Goal: Task Accomplishment & Management: Manage account settings

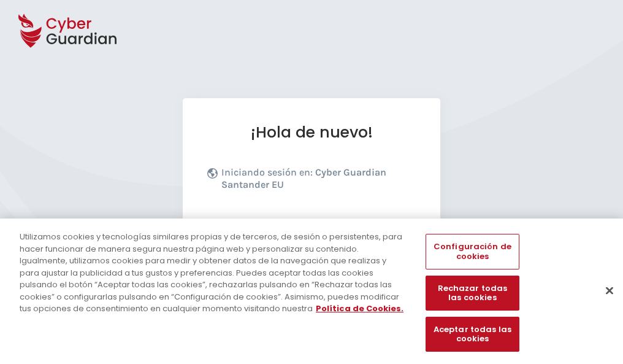
scroll to position [150, 0]
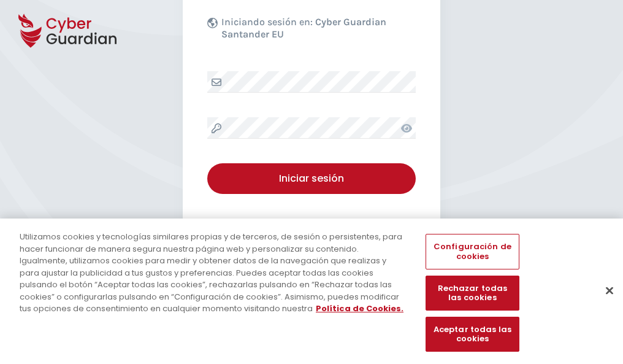
click at [604, 303] on button "Cerrar" at bounding box center [609, 290] width 27 height 27
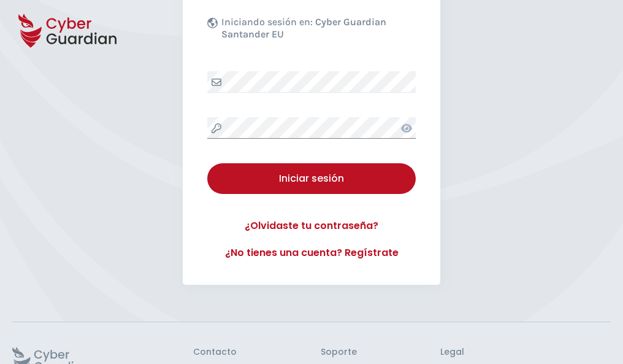
scroll to position [239, 0]
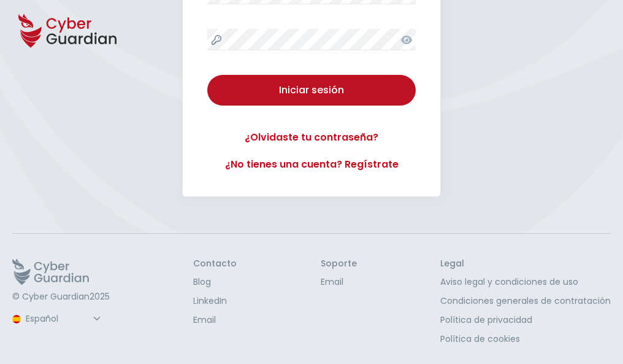
click at [207, 75] on button "Iniciar sesión" at bounding box center [311, 90] width 209 height 31
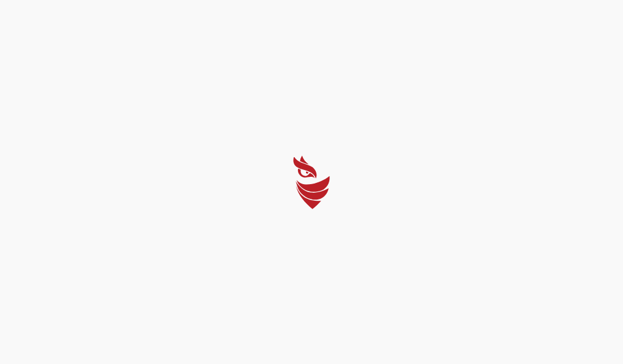
scroll to position [0, 0]
select select "English"
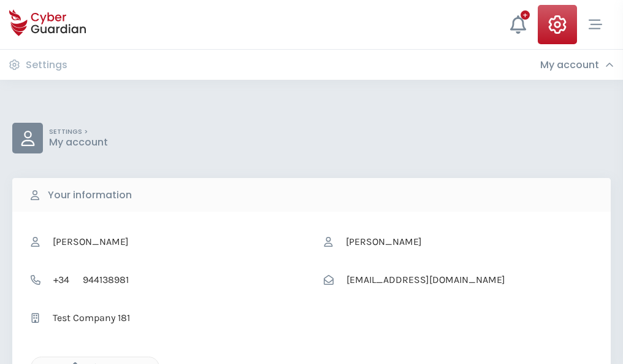
click at [72, 363] on icon "button" at bounding box center [72, 367] width 10 height 10
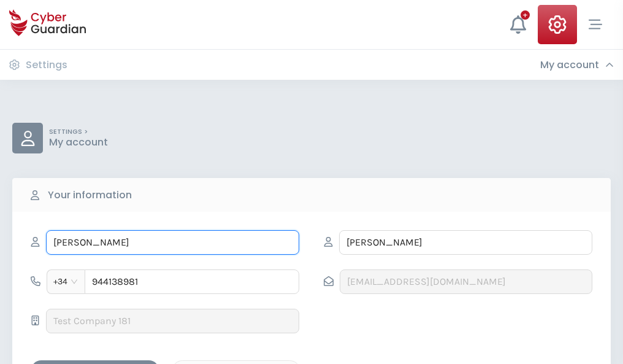
click at [172, 242] on input "ULISES" at bounding box center [172, 242] width 253 height 25
type input "U"
type input "Conrado"
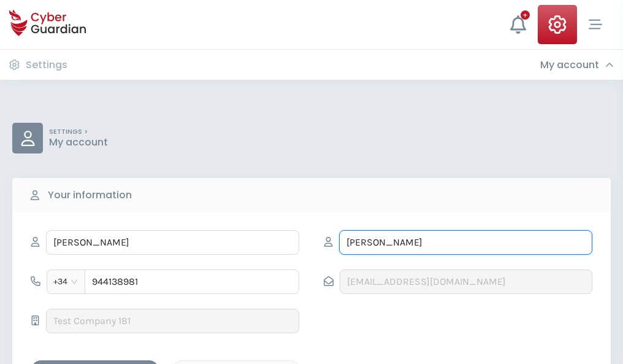
click at [466, 242] on input "DOMÍNGUEZ" at bounding box center [465, 242] width 253 height 25
type input "D"
type input "Ballesteros"
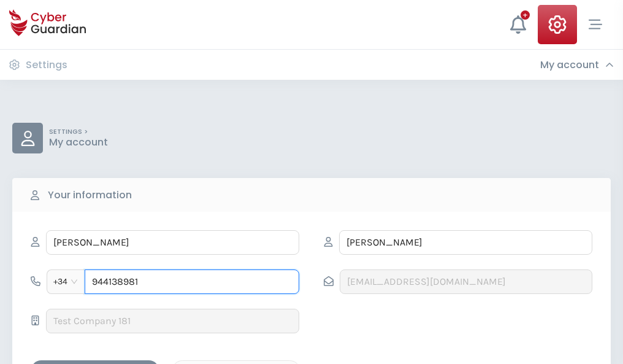
click at [192, 282] on input "944138981" at bounding box center [192, 281] width 215 height 25
type input "9"
type input "880321095"
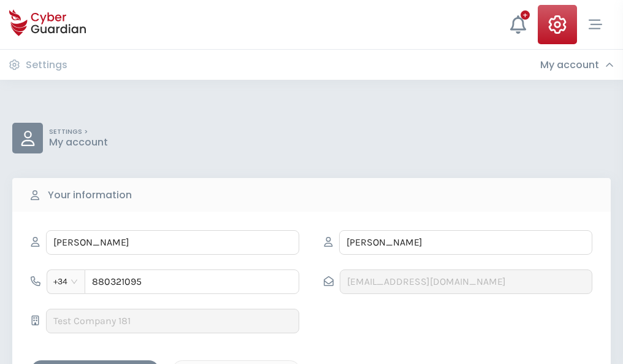
click at [95, 363] on div "Save changes" at bounding box center [95, 370] width 110 height 15
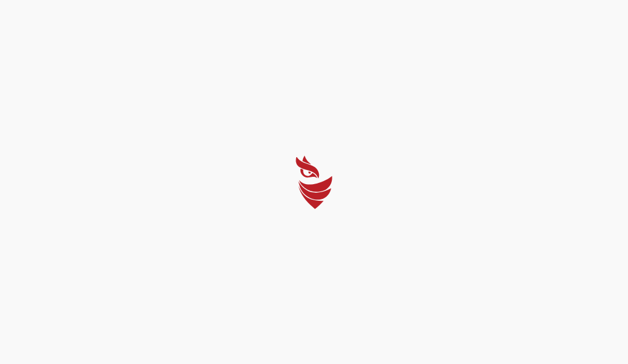
select select "English"
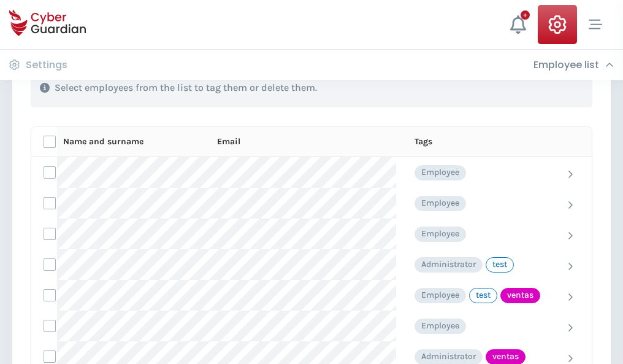
scroll to position [556, 0]
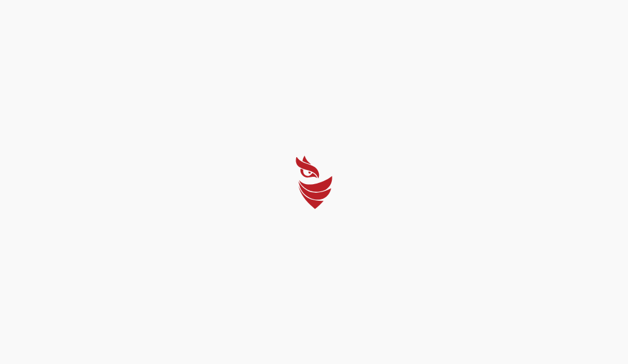
select select "English"
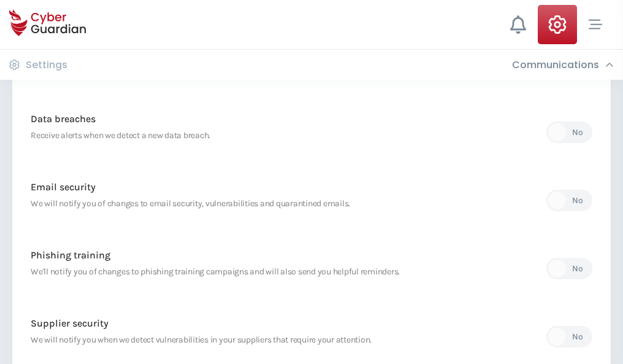
scroll to position [646, 0]
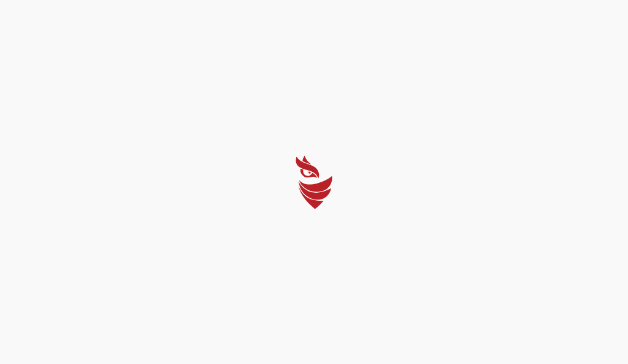
select select "English"
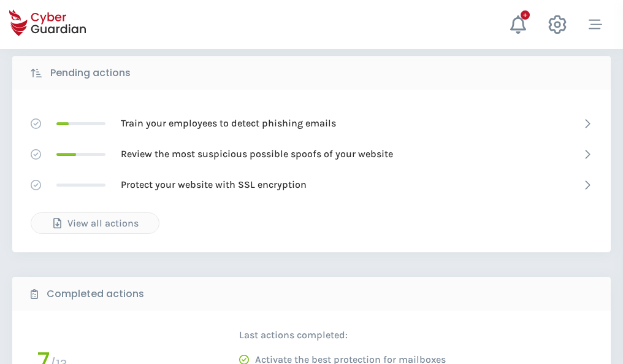
scroll to position [679, 0]
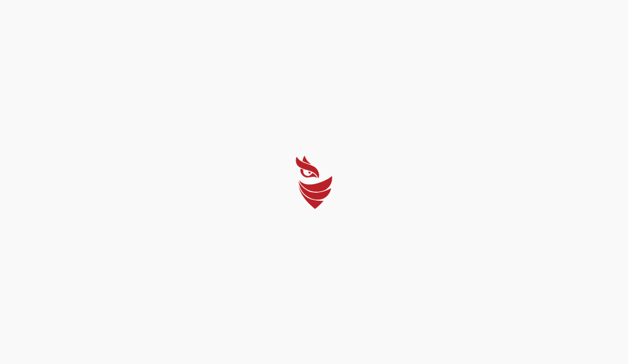
select select "English"
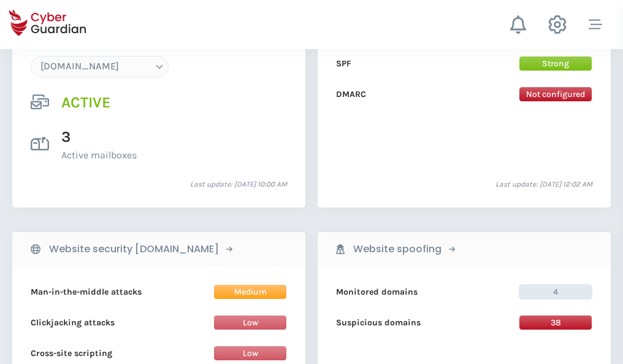
scroll to position [1307, 0]
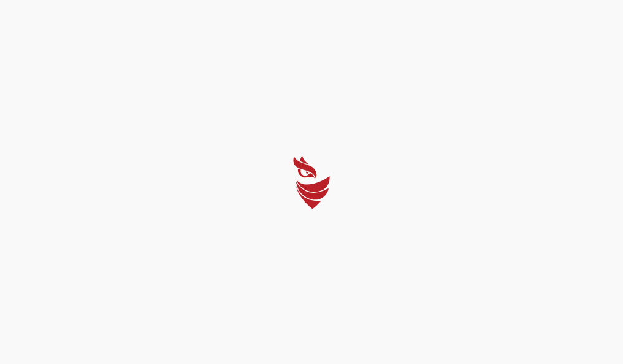
select select "English"
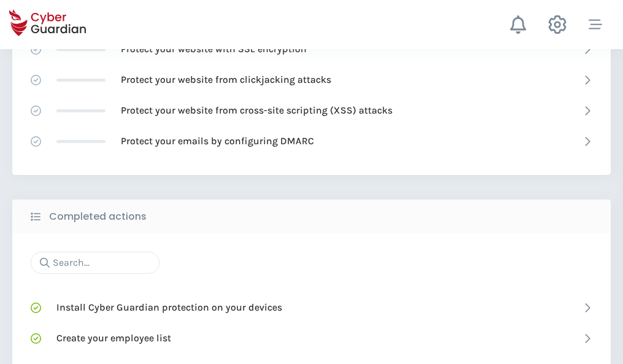
scroll to position [817, 0]
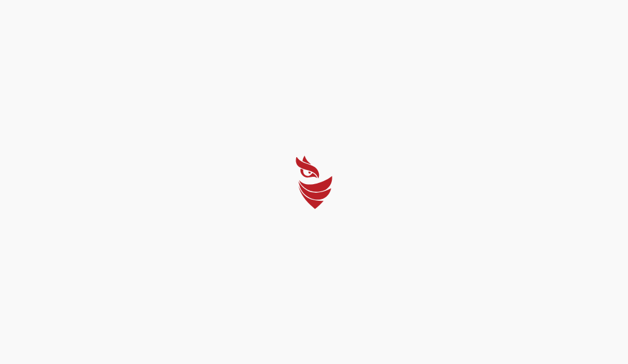
select select "English"
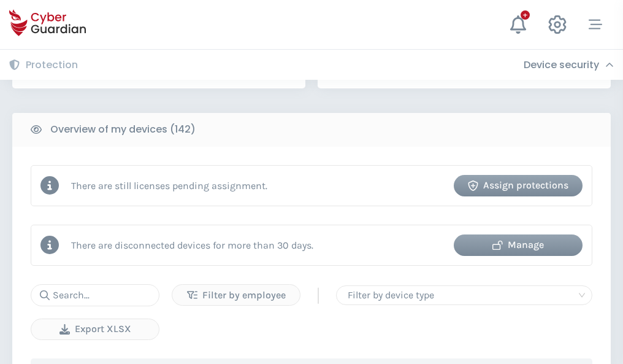
scroll to position [1189, 0]
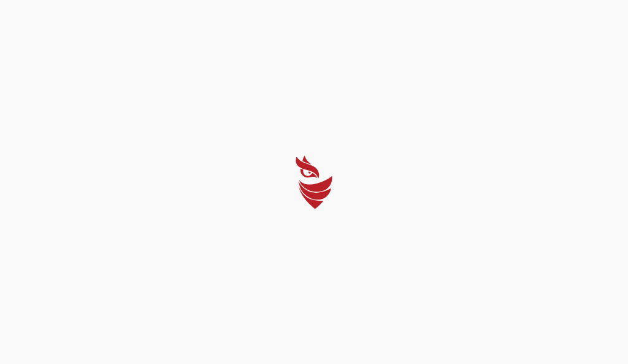
select select "English"
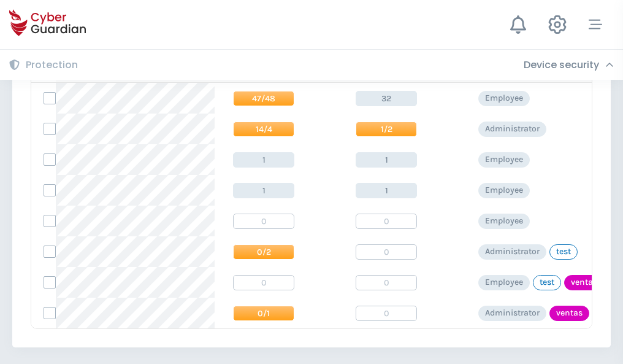
scroll to position [569, 0]
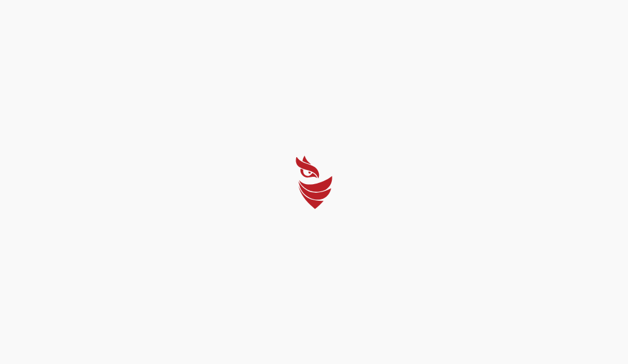
select select "English"
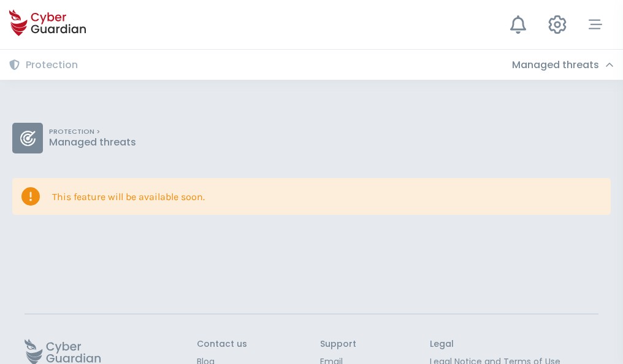
scroll to position [80, 0]
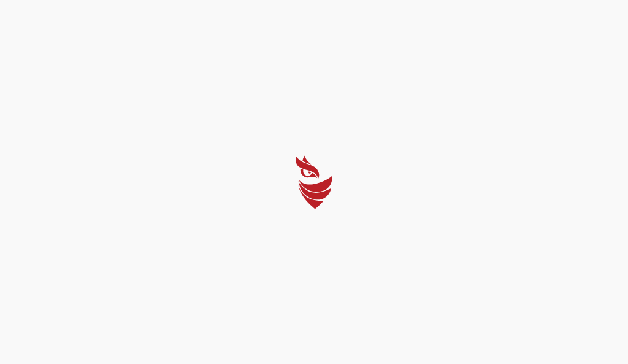
select select "English"
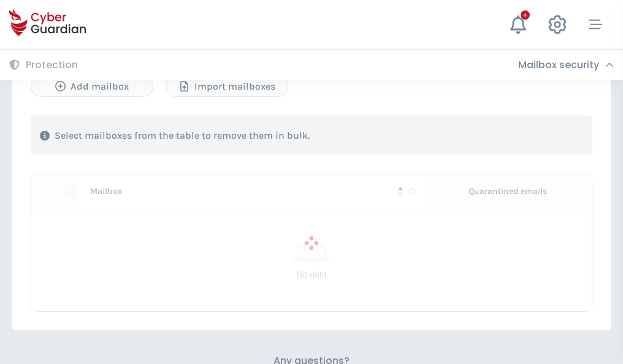
scroll to position [525, 0]
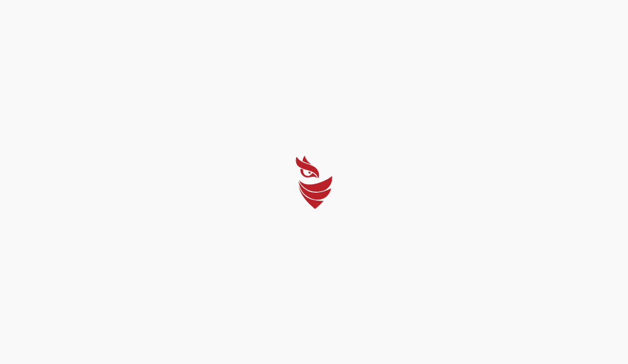
select select "English"
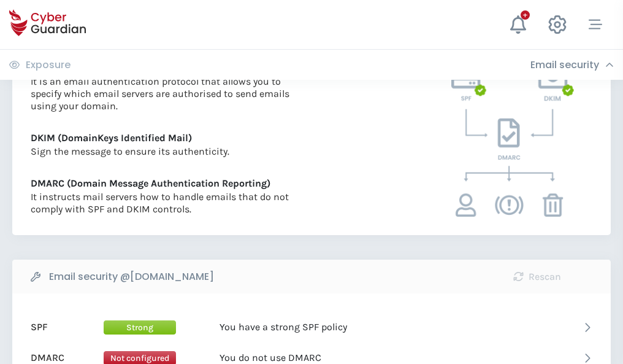
scroll to position [662, 0]
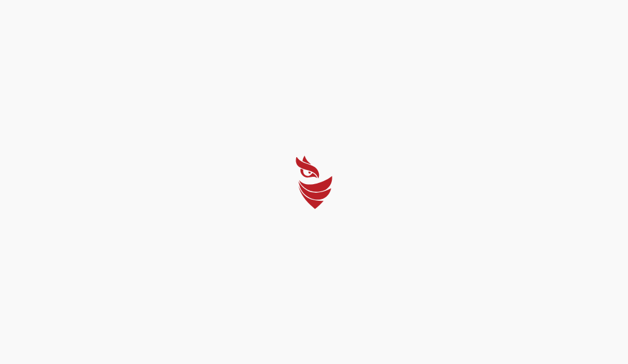
select select "English"
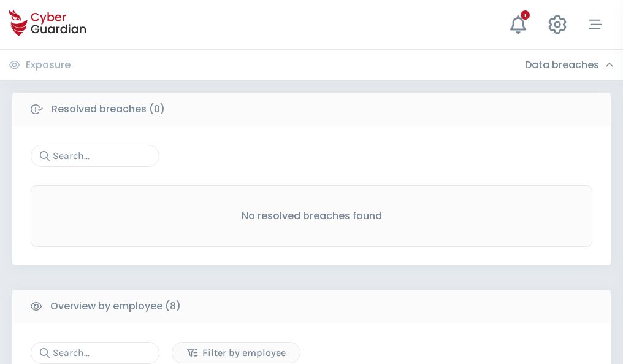
scroll to position [1045, 0]
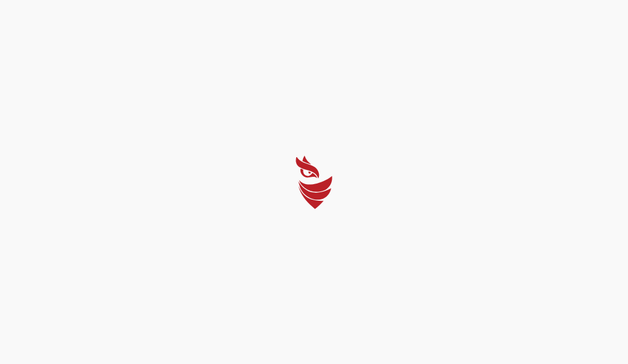
select select "English"
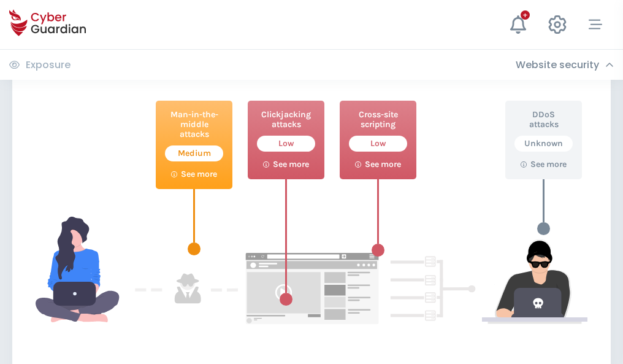
scroll to position [668, 0]
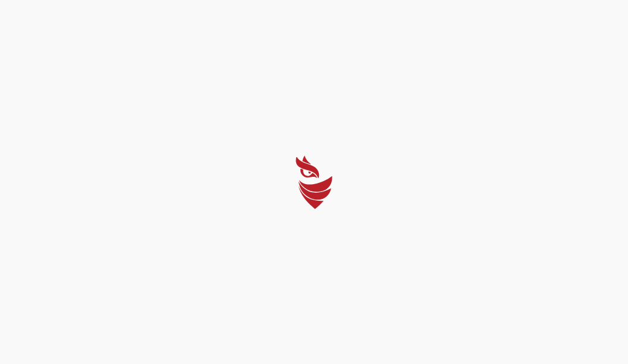
select select "English"
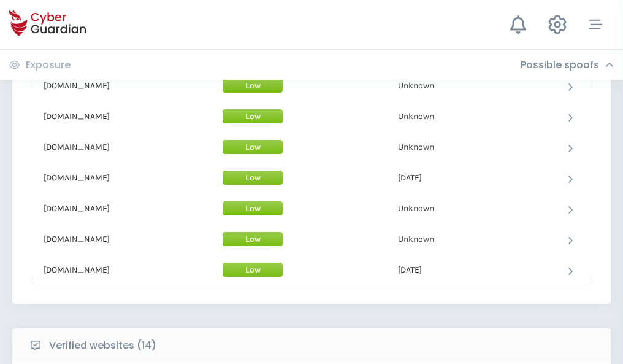
scroll to position [1196, 0]
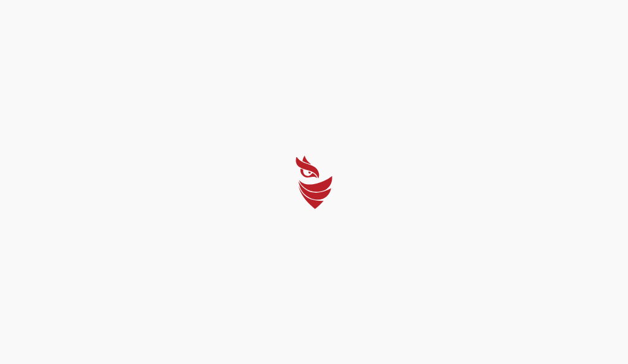
select select "English"
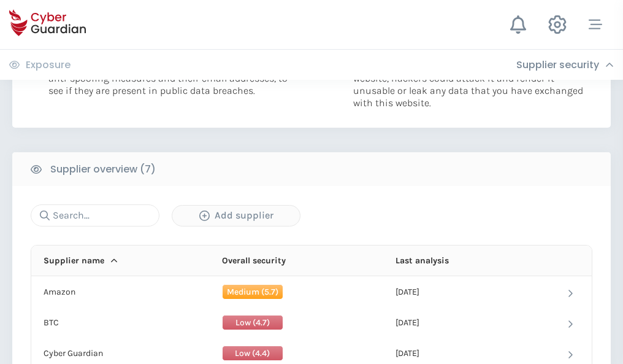
scroll to position [794, 0]
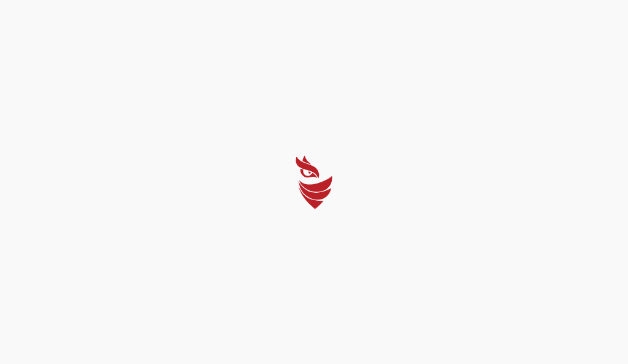
select select "English"
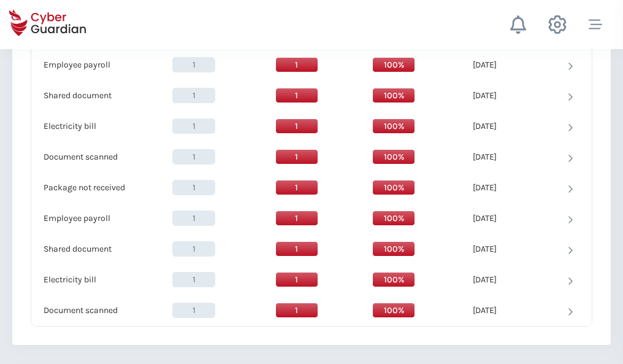
scroll to position [1257, 0]
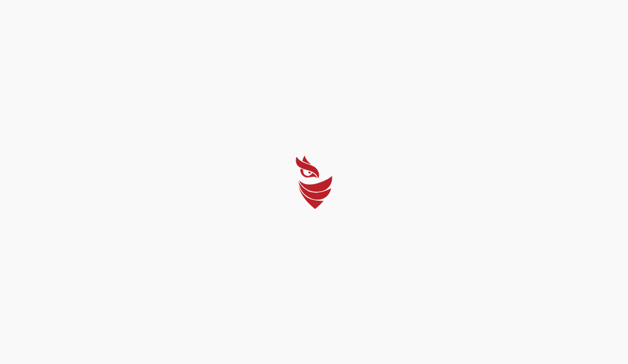
select select "English"
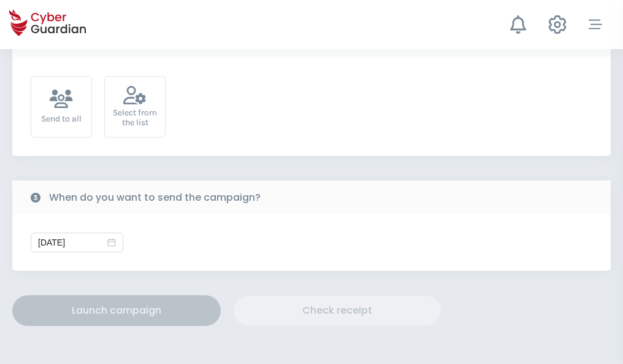
scroll to position [449, 0]
